Goal: Information Seeking & Learning: Find specific fact

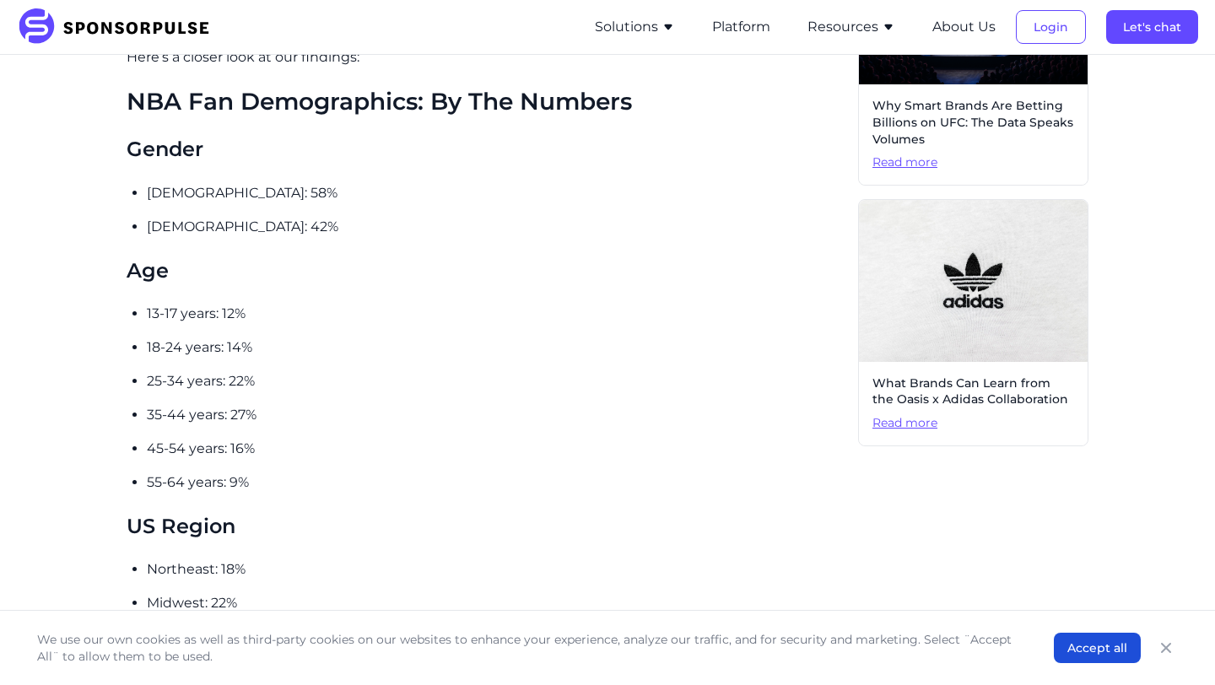
scroll to position [884, 0]
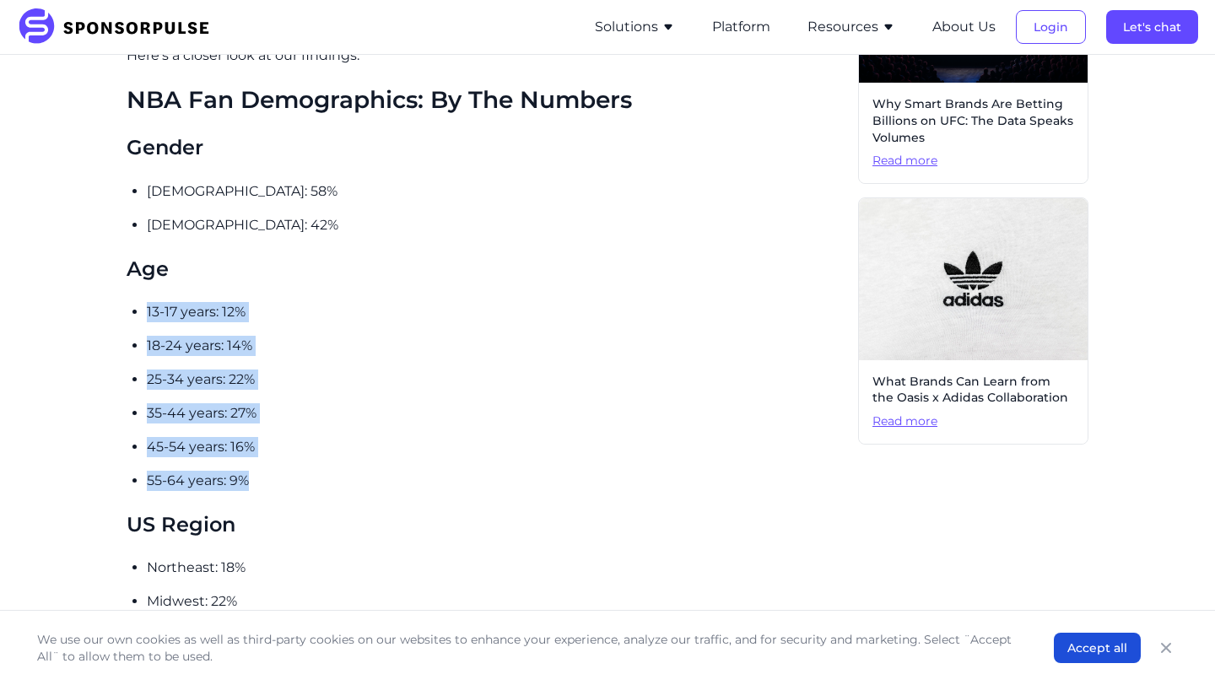
drag, startPoint x: 145, startPoint y: 290, endPoint x: 303, endPoint y: 459, distance: 231.1
click at [303, 459] on div "With nearly 113M people engaged in the last 12 months , 50% of which on a weekl…" at bounding box center [486, 628] width 718 height 1965
copy ul "13-17 years: 12% 18-24 years: 14% 25-34 years: 22% 35-44 years: 27% 45-54 years…"
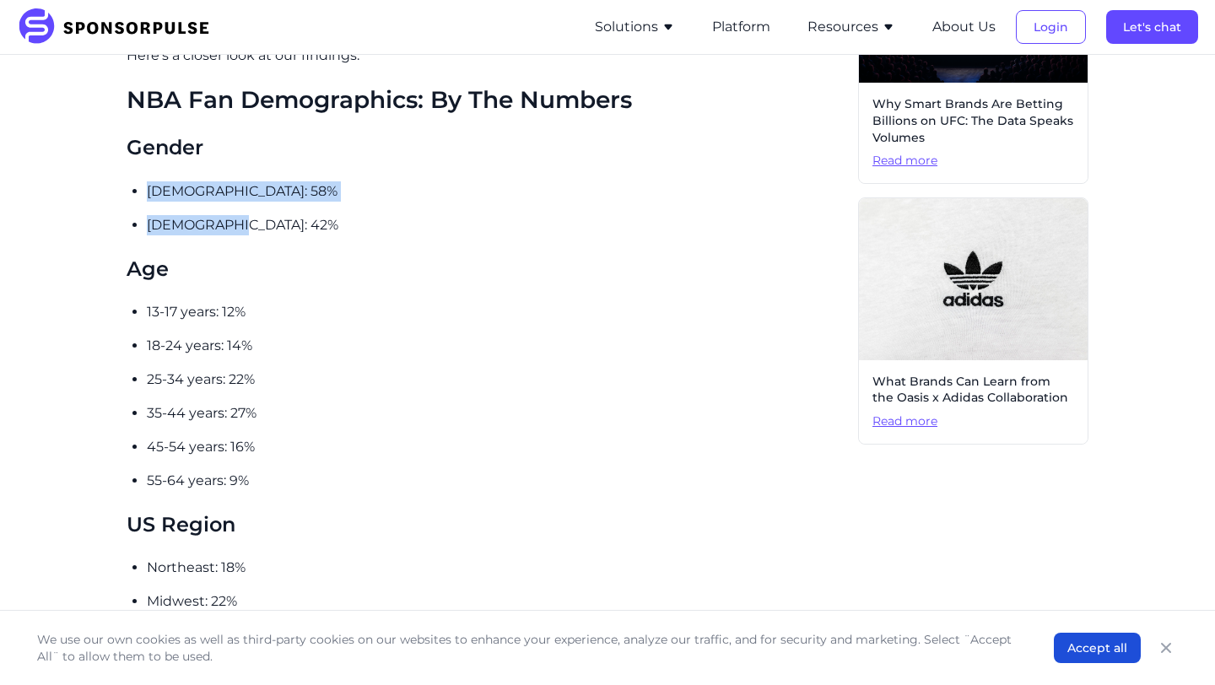
drag, startPoint x: 146, startPoint y: 173, endPoint x: 289, endPoint y: 202, distance: 146.3
click at [289, 202] on div "With nearly 113M people engaged in the last 12 months , 50% of which on a weekl…" at bounding box center [486, 628] width 718 height 1965
copy ul "[DEMOGRAPHIC_DATA]: 58% [DEMOGRAPHIC_DATA]: 42%"
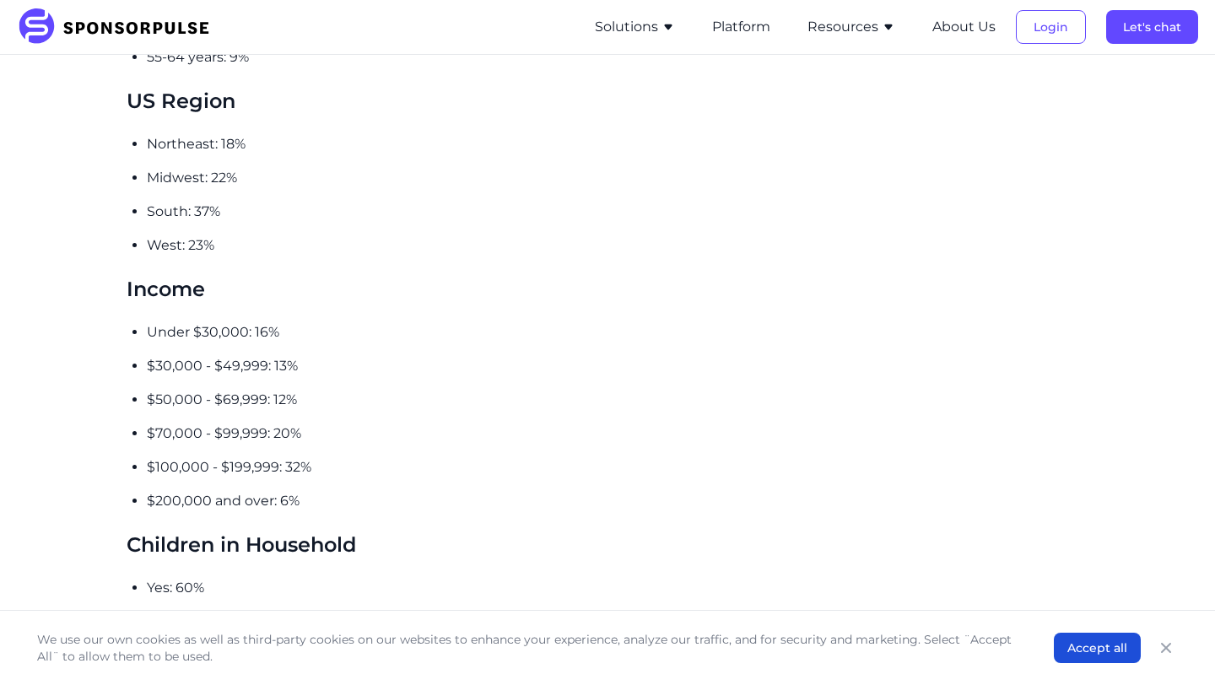
scroll to position [1313, 0]
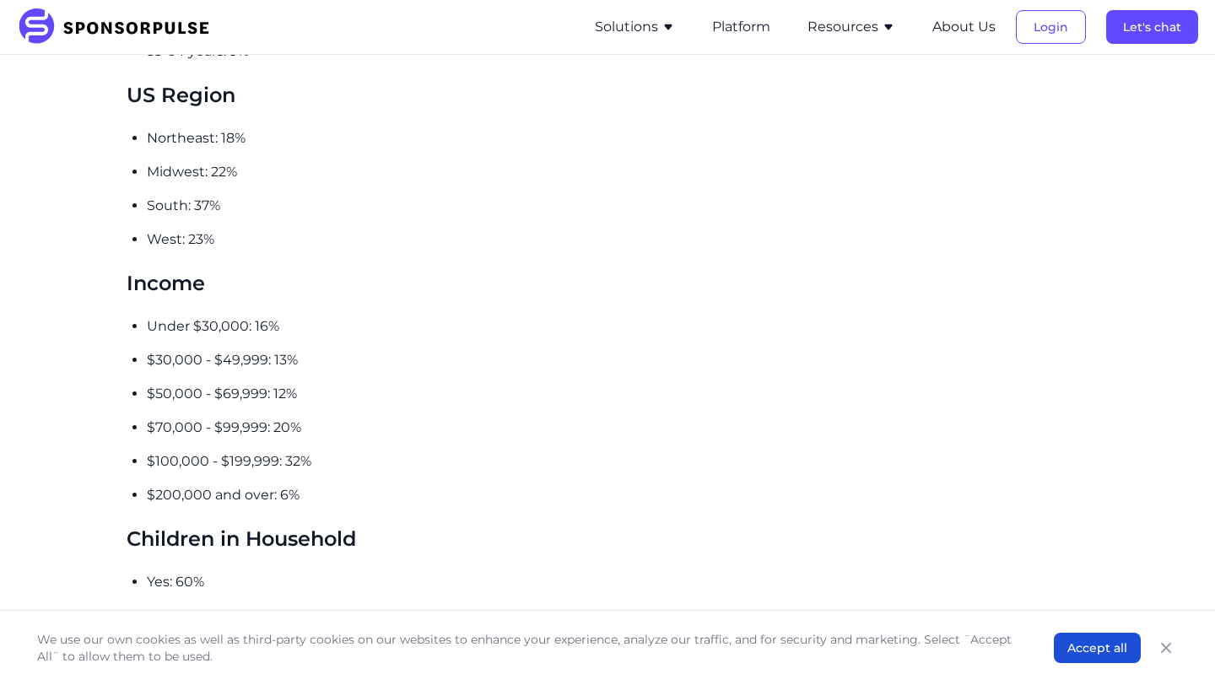
click at [143, 306] on div "With nearly 113M people engaged in the last 12 months , 50% of which on a weekl…" at bounding box center [486, 199] width 718 height 1965
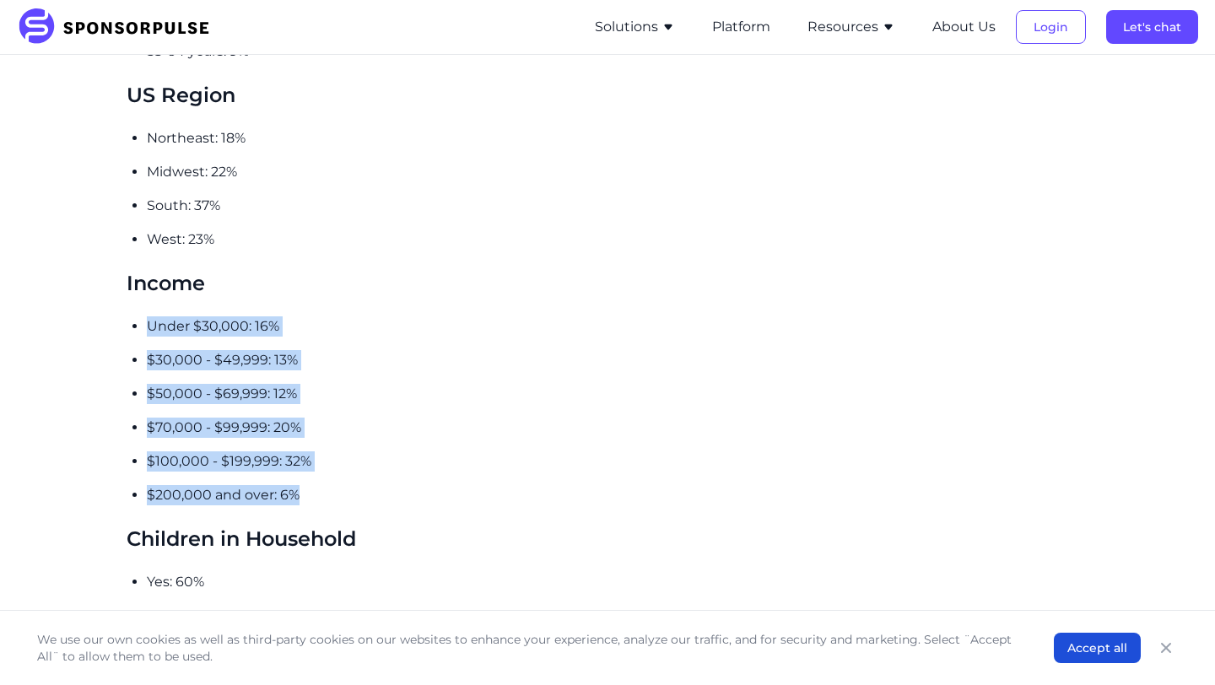
drag, startPoint x: 143, startPoint y: 306, endPoint x: 342, endPoint y: 469, distance: 257.8
click at [344, 469] on div "With nearly 113M people engaged in the last 12 months , 50% of which on a weekl…" at bounding box center [486, 199] width 718 height 1965
copy ul "Under $30,000: 16% $30,000 - $49,999: 13% $50,000 - $69,999: 12% $70,000 - $99,…"
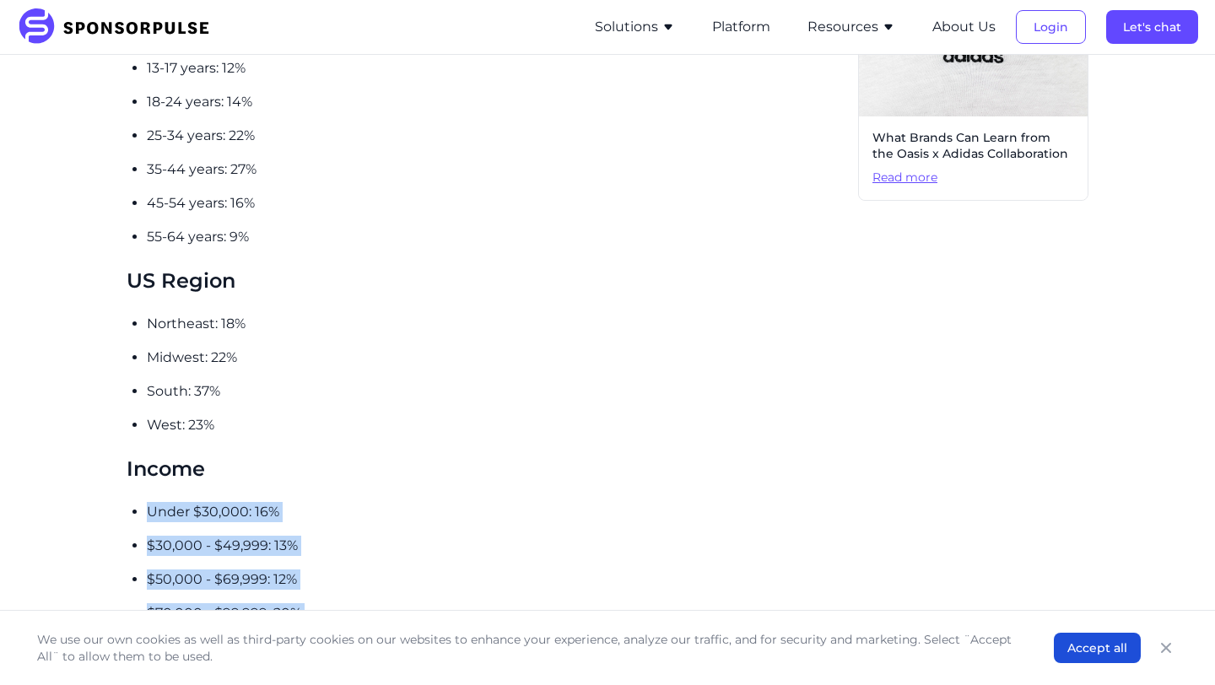
scroll to position [1129, 0]
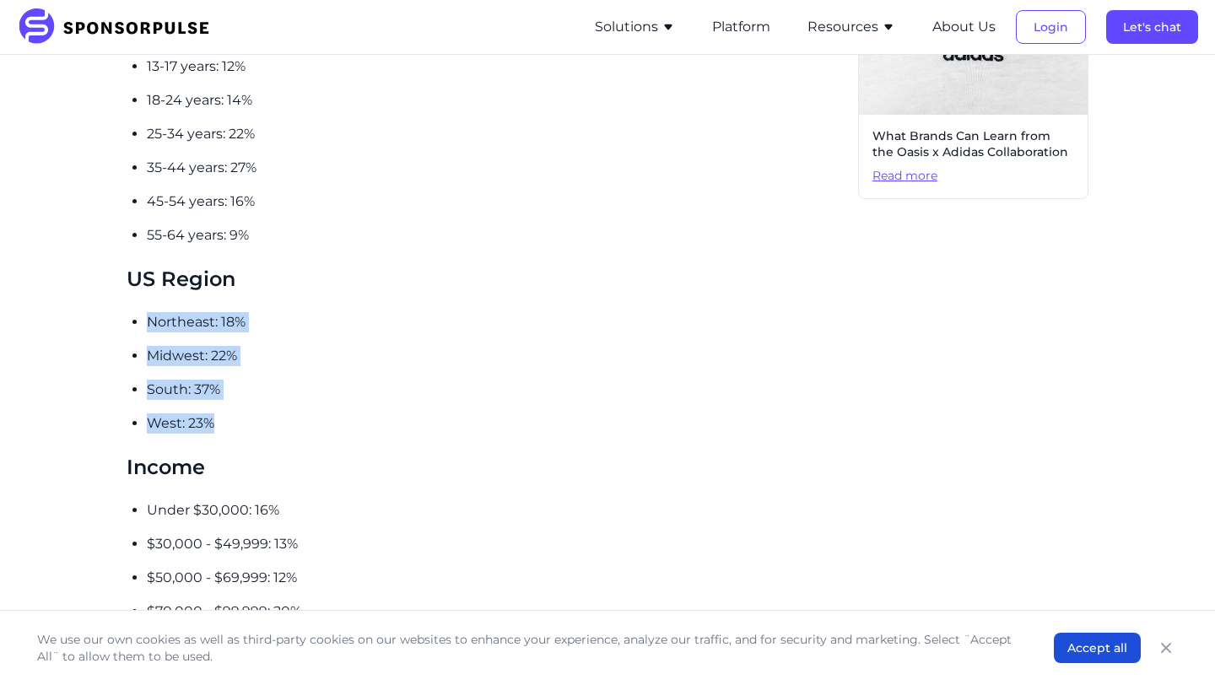
drag, startPoint x: 141, startPoint y: 300, endPoint x: 258, endPoint y: 390, distance: 148.0
click at [262, 392] on div "With nearly 113M people engaged in the last 12 months , 50% of which on a weekl…" at bounding box center [486, 383] width 718 height 1965
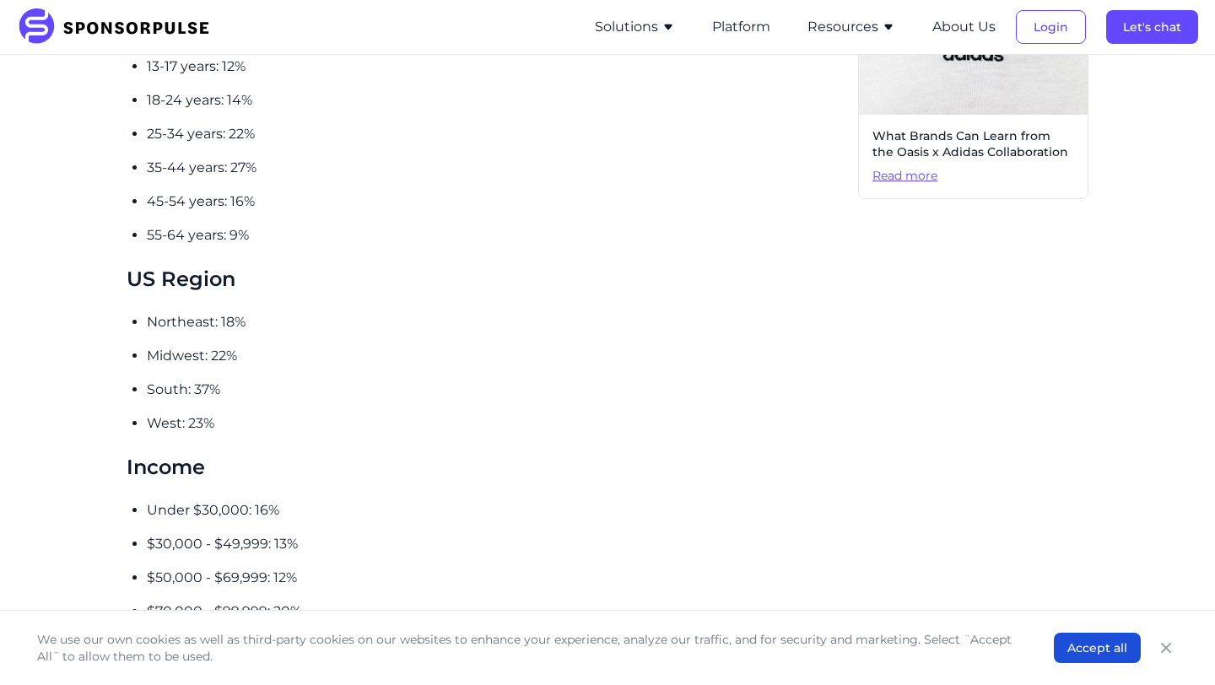
click at [158, 346] on p "Midwest: 22%" at bounding box center [496, 356] width 698 height 20
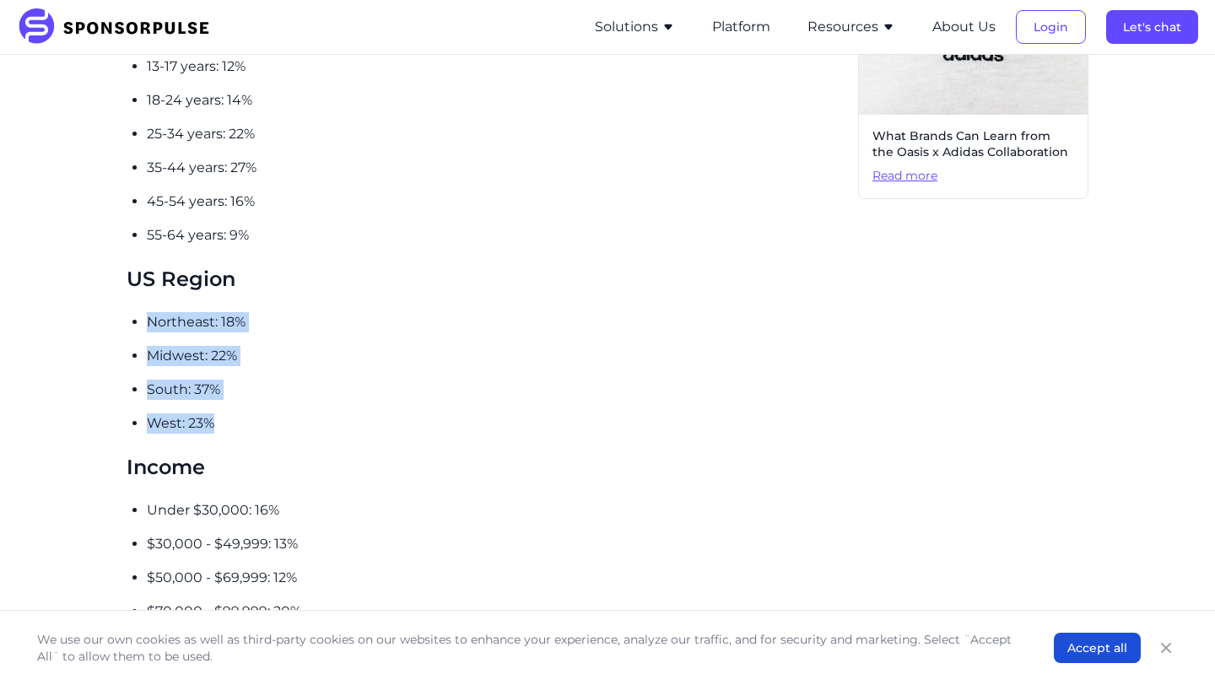
drag, startPoint x: 149, startPoint y: 301, endPoint x: 271, endPoint y: 406, distance: 161.0
click at [271, 406] on ul "Northeast: 18% Midwest: 22% South: 37% West: 23%" at bounding box center [496, 373] width 698 height 122
copy ul "Northeast: 18% Midwest: 22% South: 37% West: 23%"
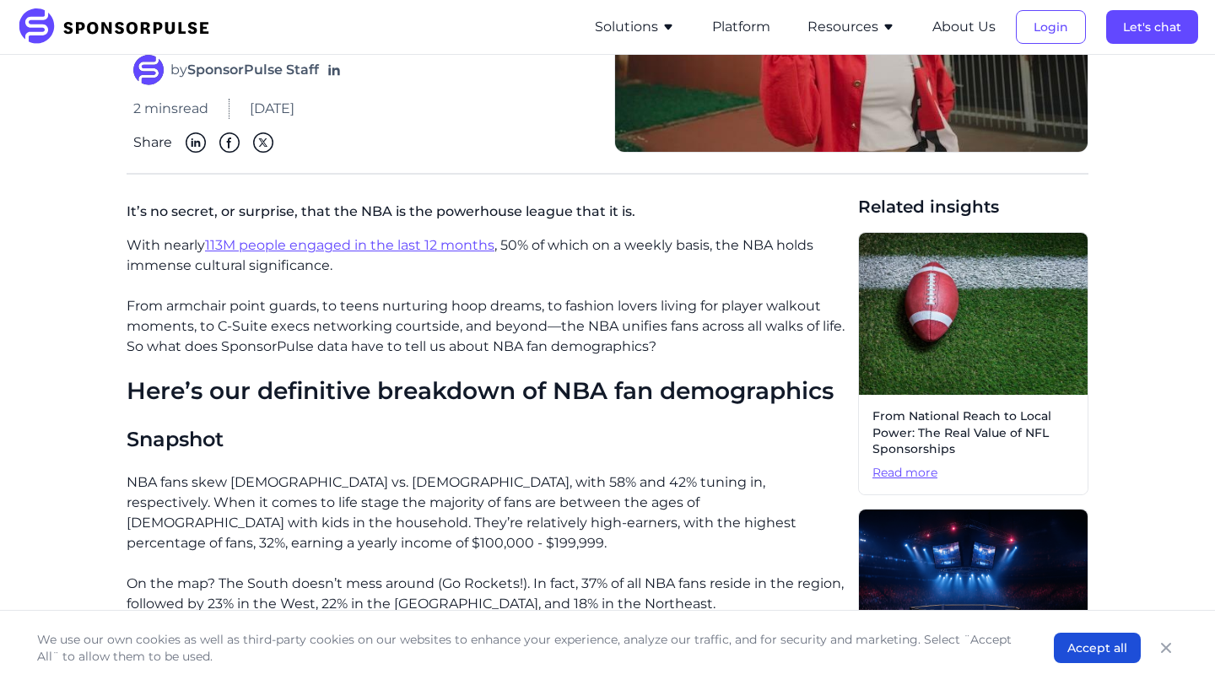
scroll to position [223, 0]
